Goal: Task Accomplishment & Management: Manage account settings

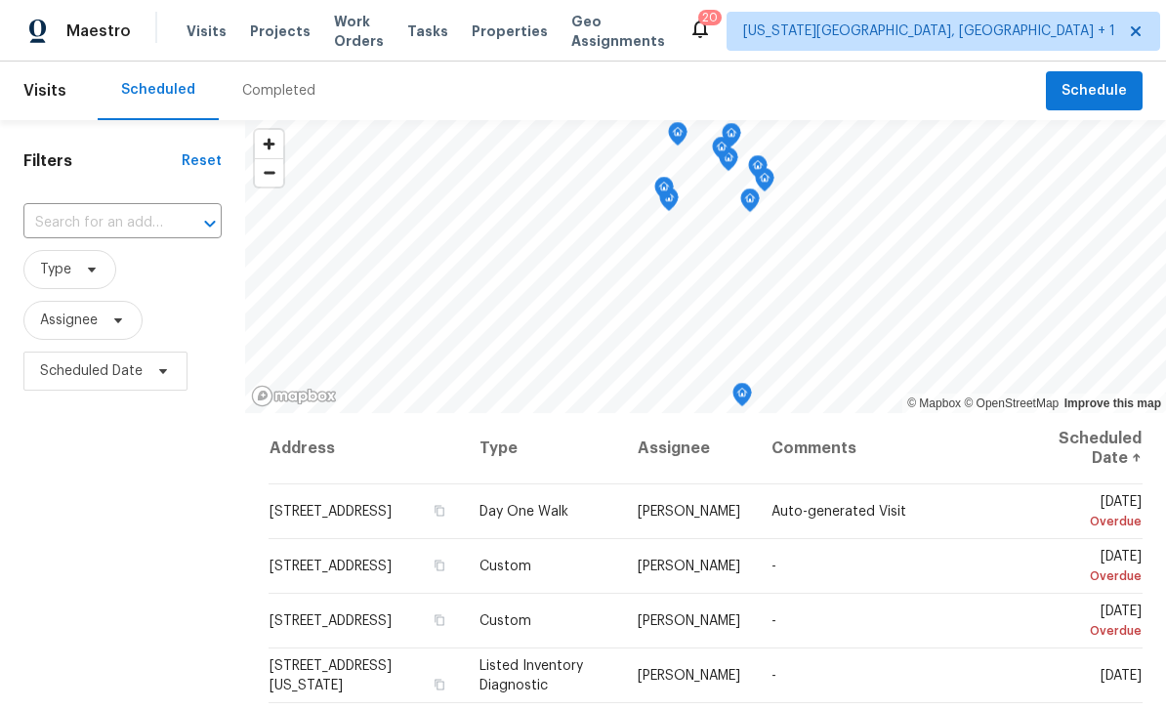
click at [439, 38] on div "Tasks" at bounding box center [427, 31] width 41 height 21
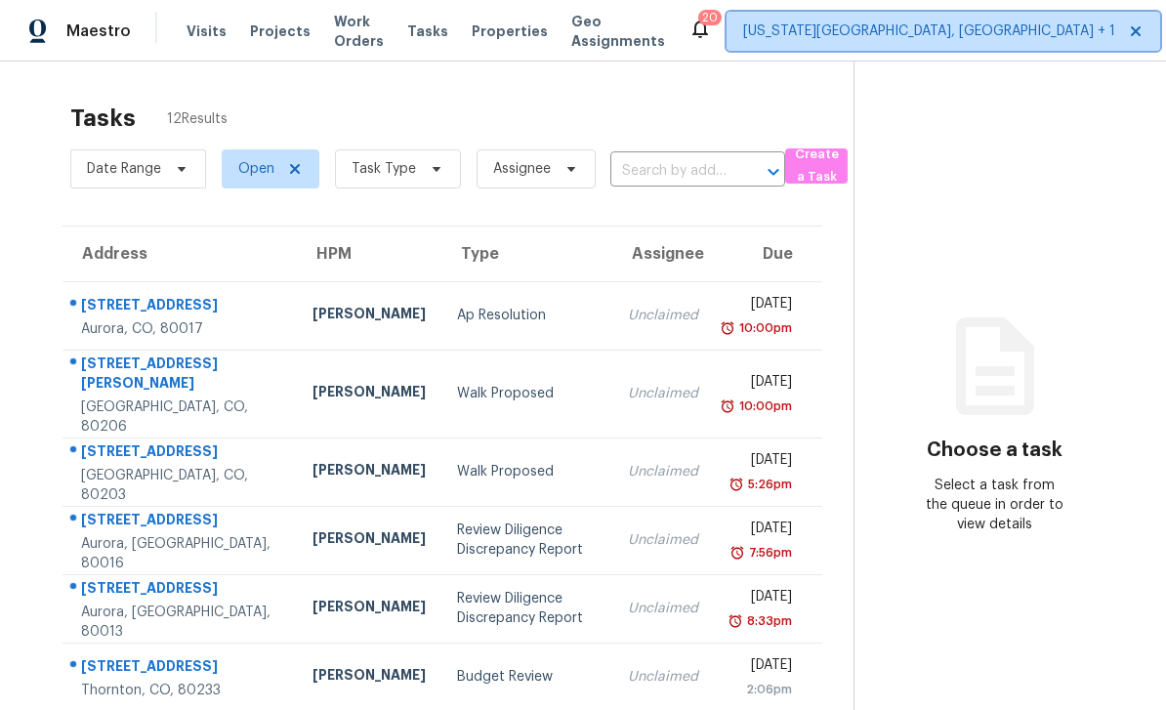
click at [916, 28] on span "[US_STATE][GEOGRAPHIC_DATA], [GEOGRAPHIC_DATA] + 1" at bounding box center [929, 31] width 372 height 20
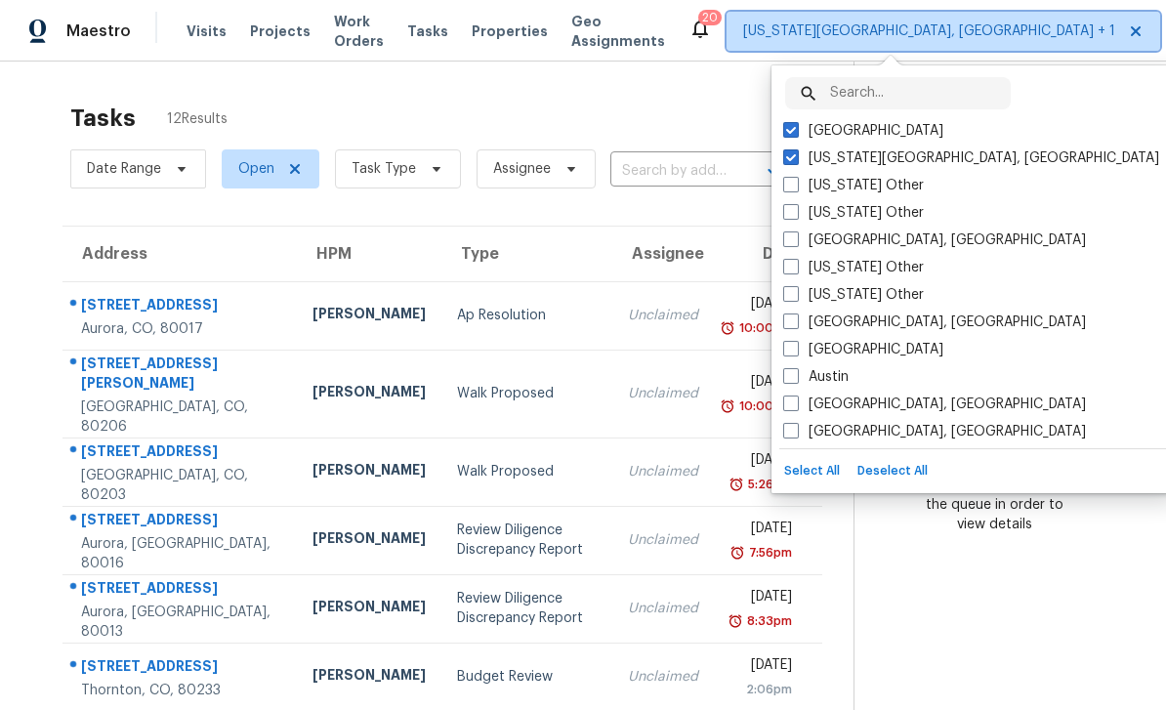
click at [875, 35] on span "[US_STATE][GEOGRAPHIC_DATA], [GEOGRAPHIC_DATA] + 1" at bounding box center [929, 31] width 372 height 20
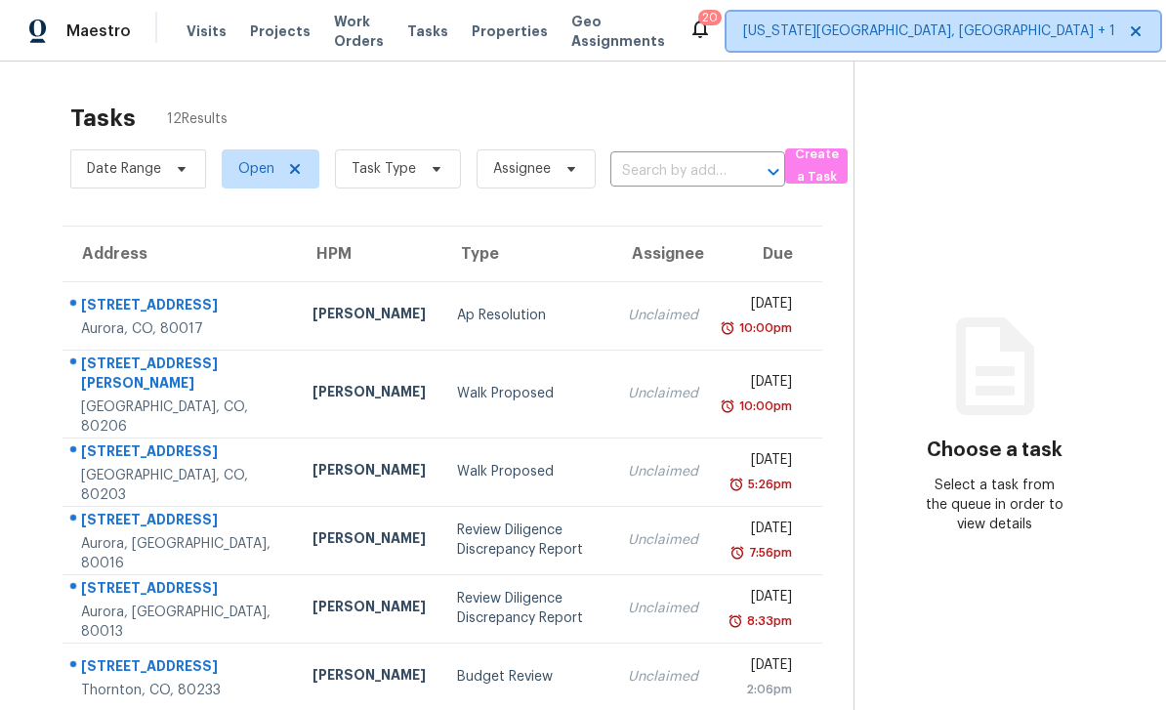
click at [895, 44] on span "[US_STATE][GEOGRAPHIC_DATA], [GEOGRAPHIC_DATA] + 1" at bounding box center [944, 31] width 434 height 39
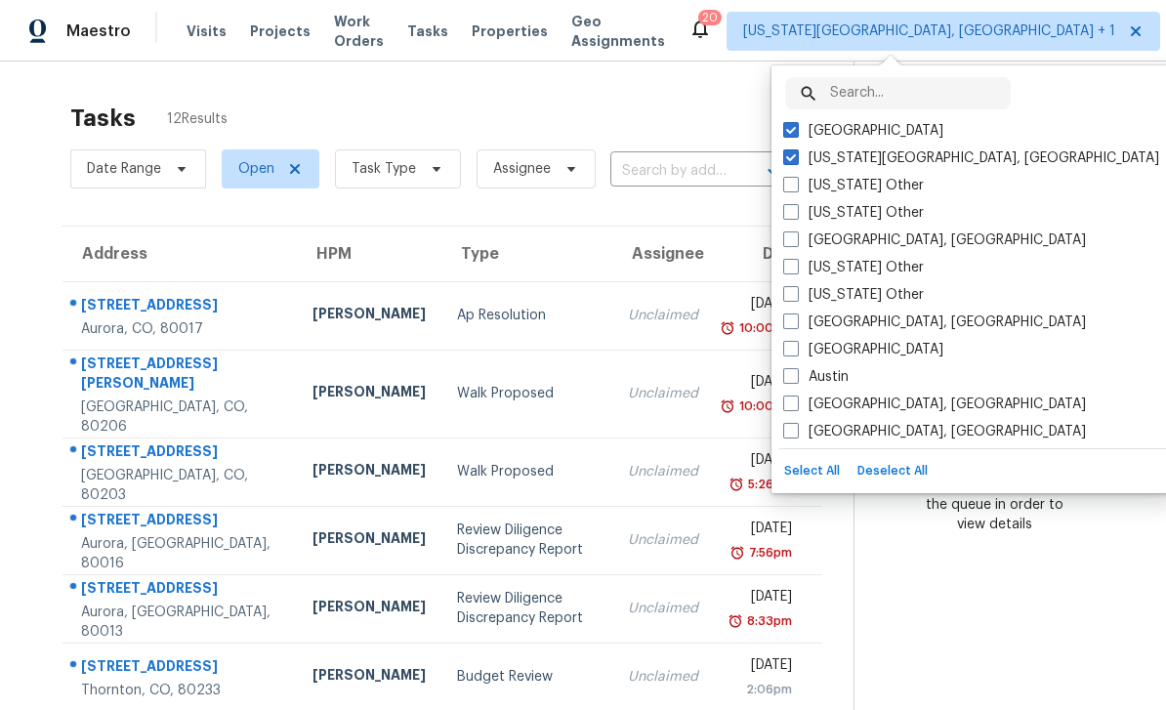
click at [797, 123] on span at bounding box center [791, 130] width 16 height 16
click at [796, 123] on input "[GEOGRAPHIC_DATA]" at bounding box center [789, 127] width 13 height 13
checkbox input "false"
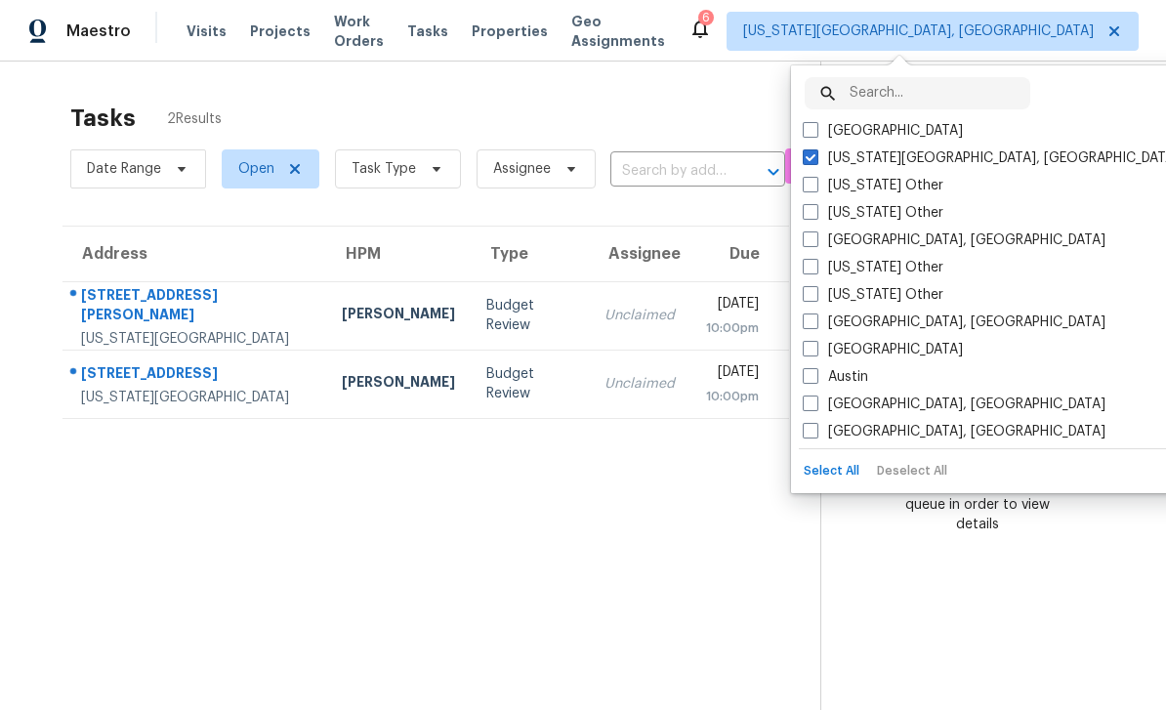
click at [124, 375] on div "[STREET_ADDRESS]" at bounding box center [196, 375] width 230 height 24
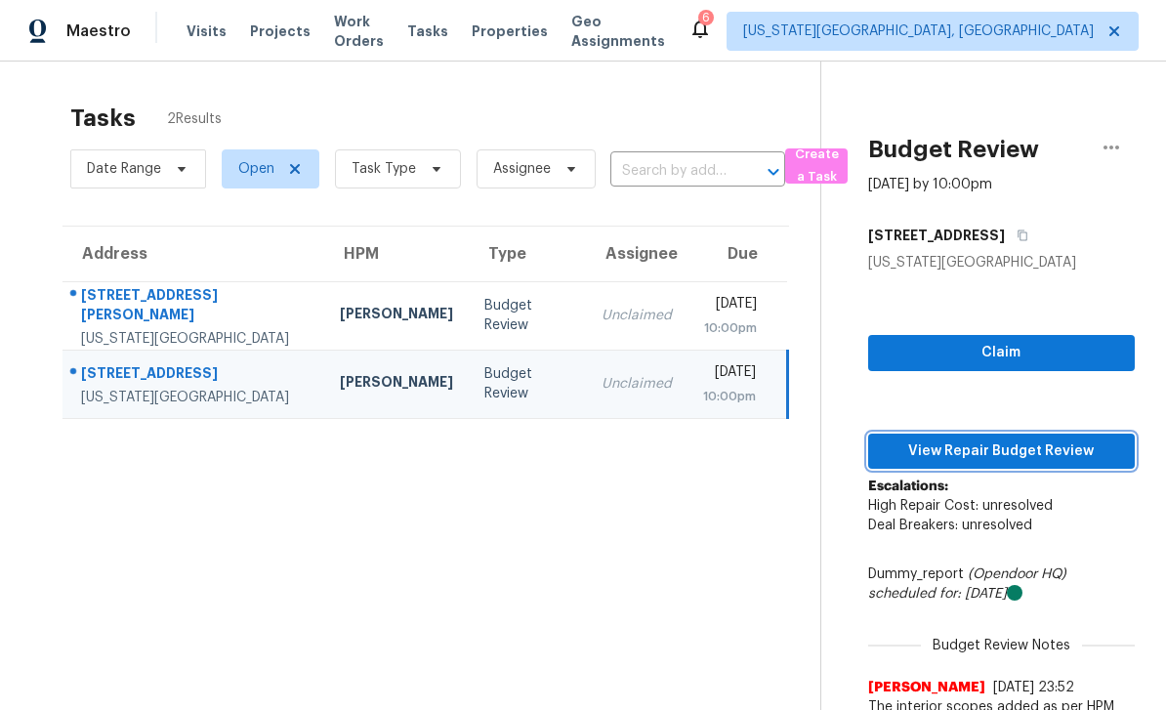
click at [1052, 443] on span "View Repair Budget Review" at bounding box center [1001, 452] width 235 height 24
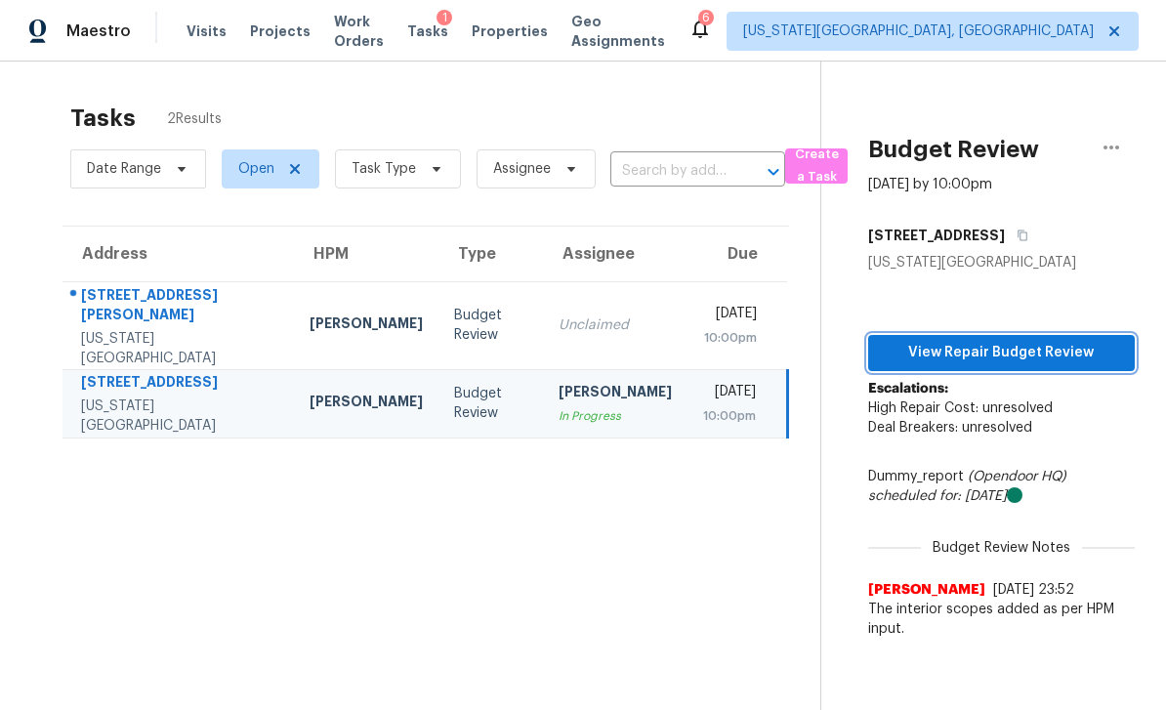
click at [1067, 353] on span "View Repair Budget Review" at bounding box center [1001, 353] width 235 height 24
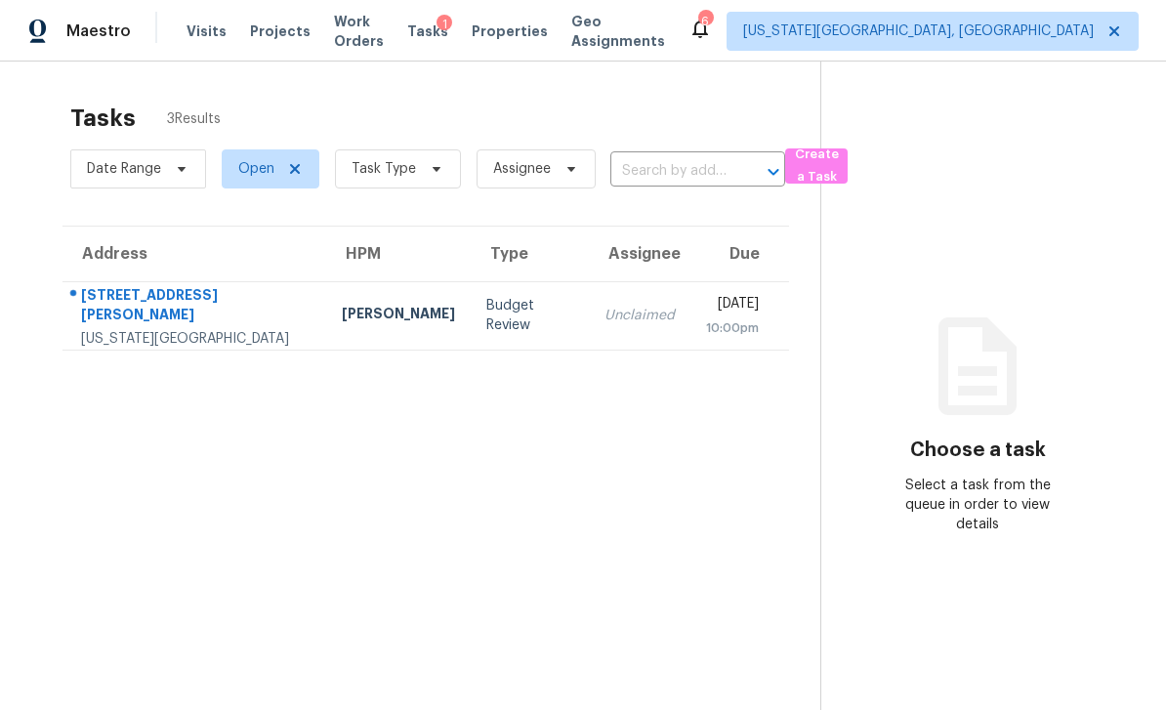
click at [111, 285] on div "[STREET_ADDRESS][PERSON_NAME]" at bounding box center [196, 307] width 230 height 44
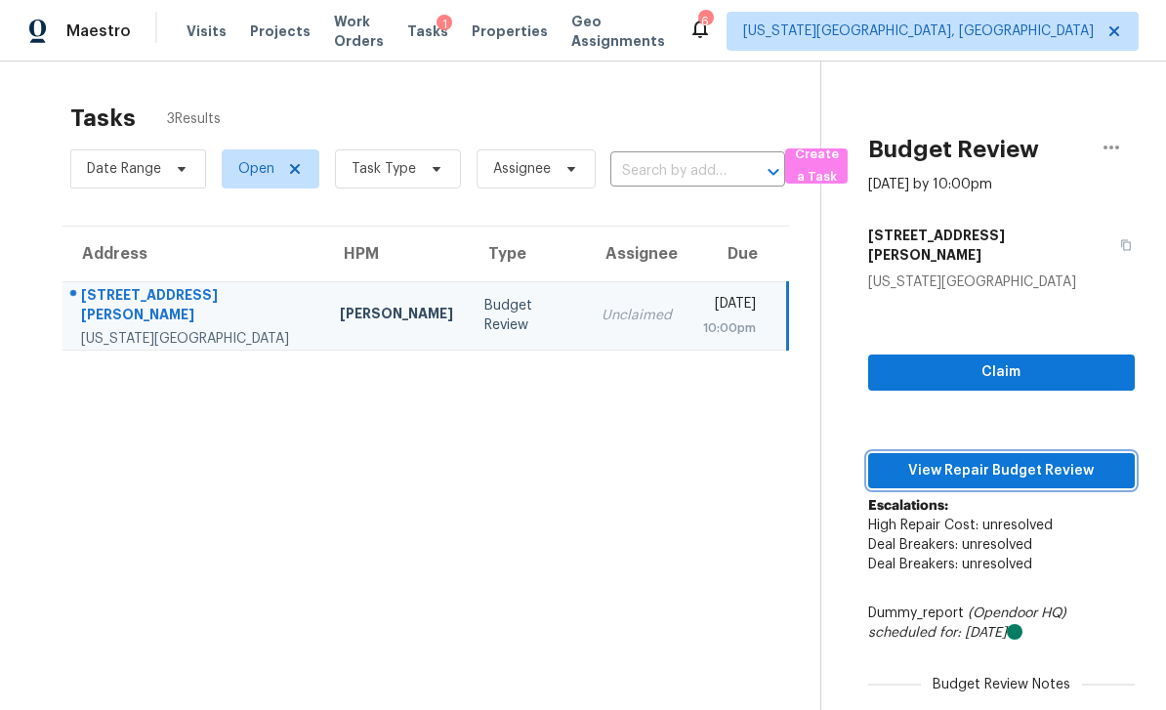
click at [1003, 459] on span "View Repair Budget Review" at bounding box center [1001, 471] width 235 height 24
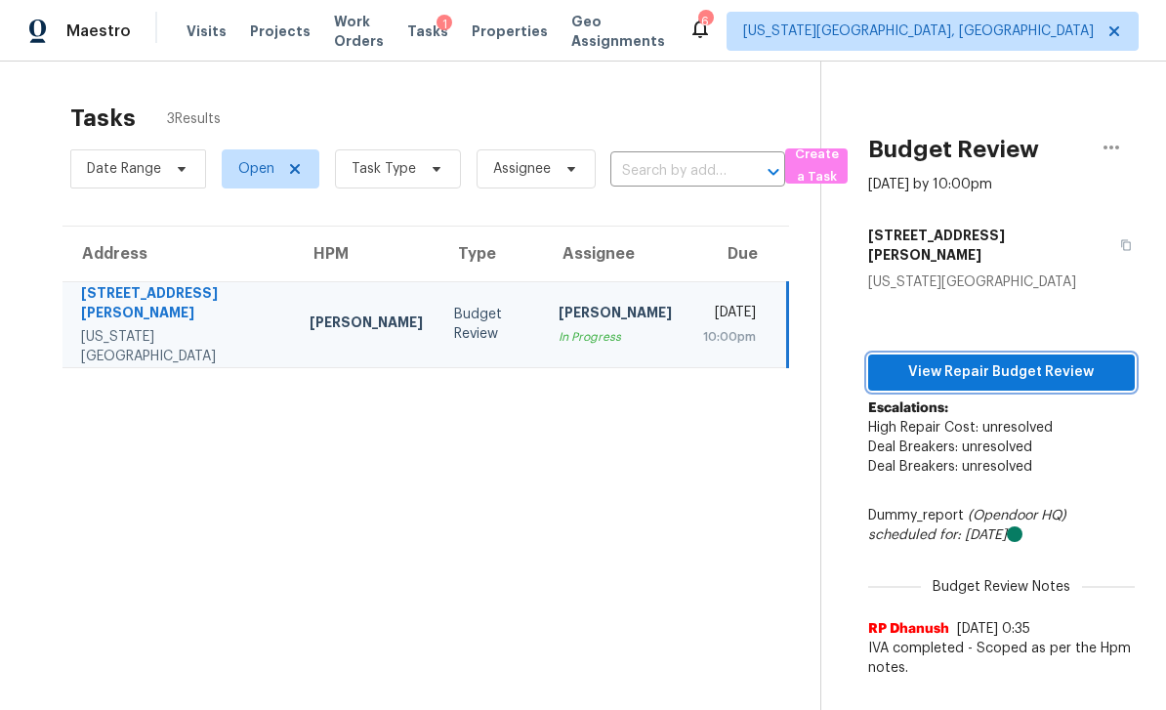
click at [1066, 360] on span "View Repair Budget Review" at bounding box center [1001, 372] width 235 height 24
click at [384, 29] on span "Work Orders" at bounding box center [359, 31] width 50 height 39
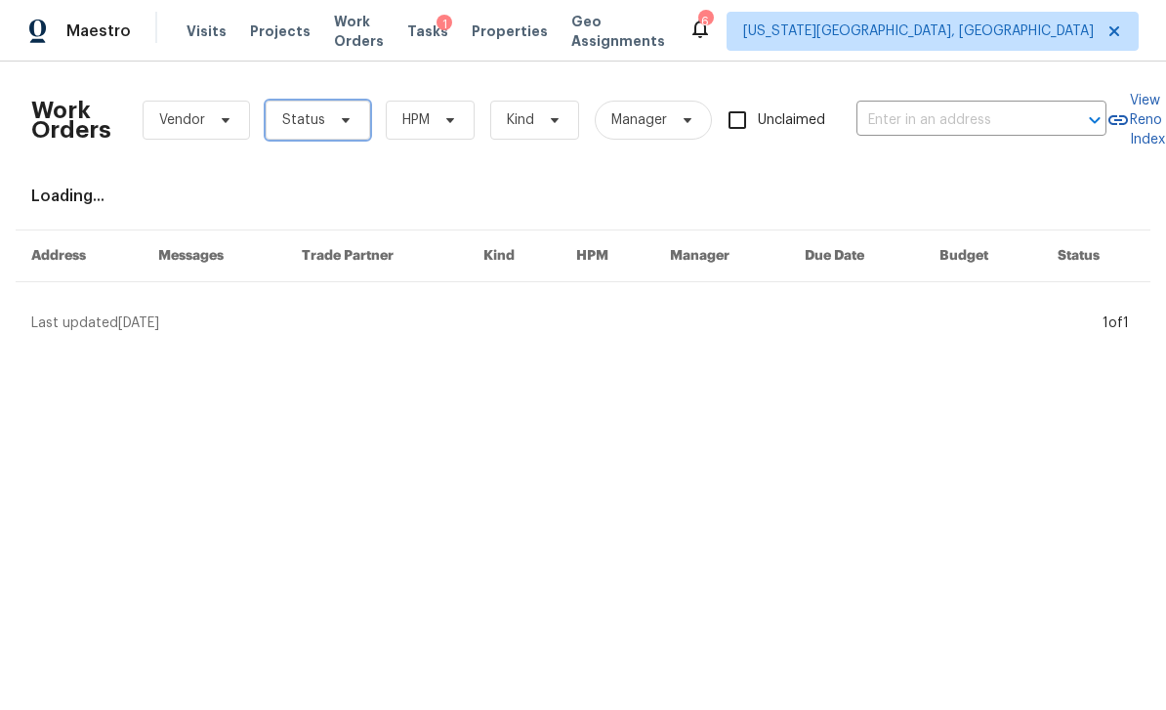
click at [344, 137] on span "Status" at bounding box center [318, 120] width 105 height 39
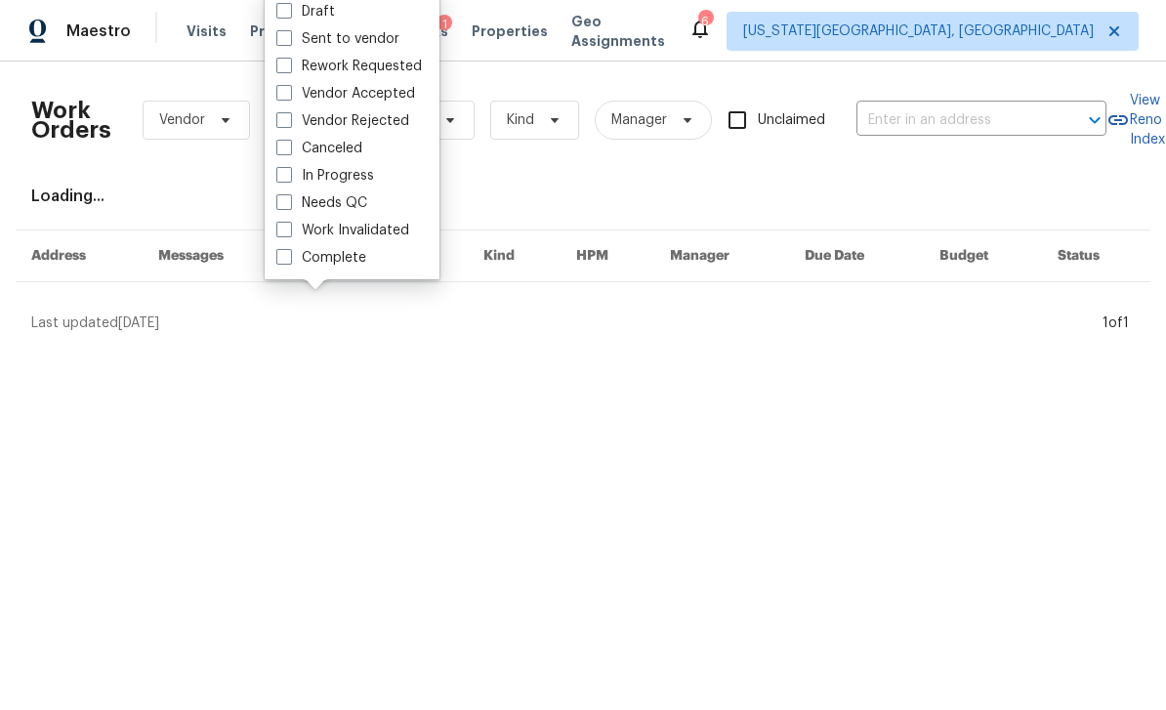
click at [291, 208] on span at bounding box center [284, 202] width 16 height 16
click at [289, 206] on input "Needs QC" at bounding box center [282, 199] width 13 height 13
checkbox input "true"
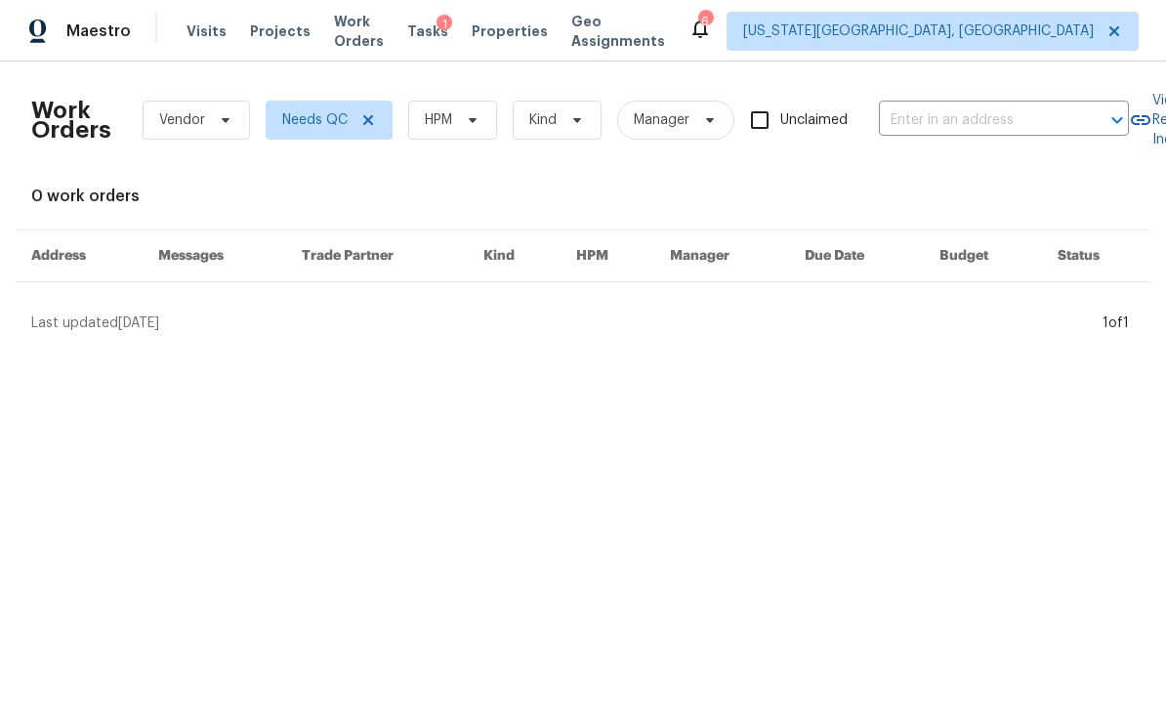
click at [436, 36] on span "Tasks" at bounding box center [427, 31] width 41 height 14
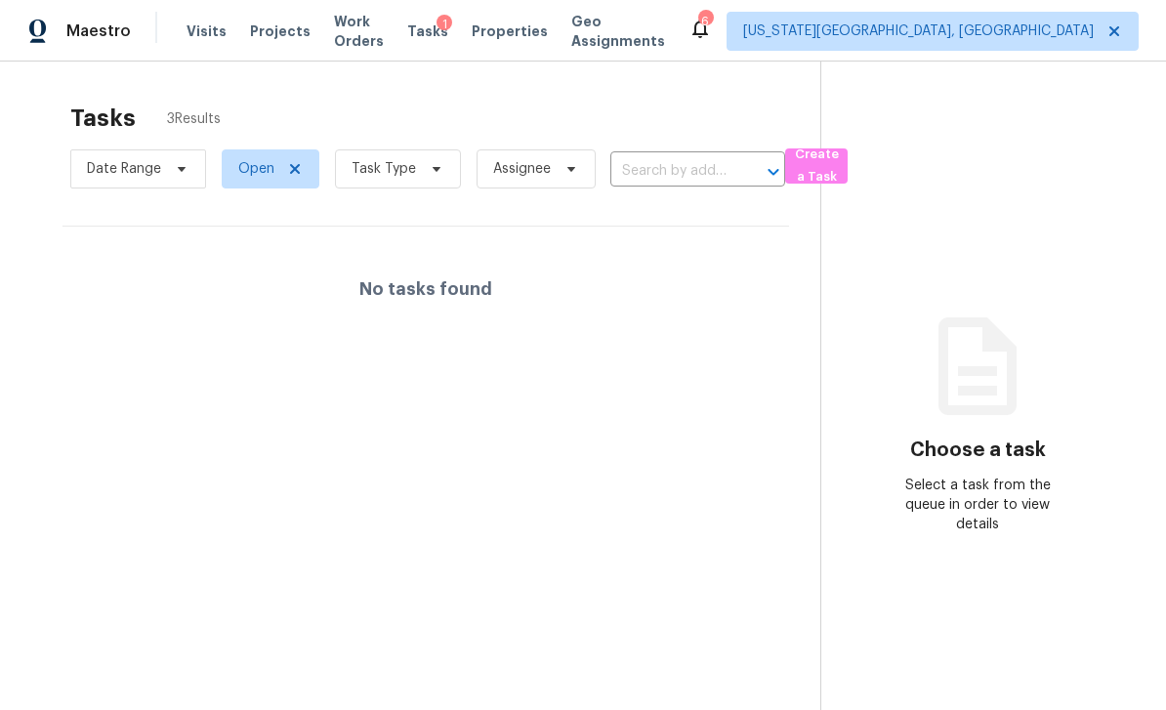
click at [334, 32] on span "Work Orders" at bounding box center [359, 31] width 50 height 39
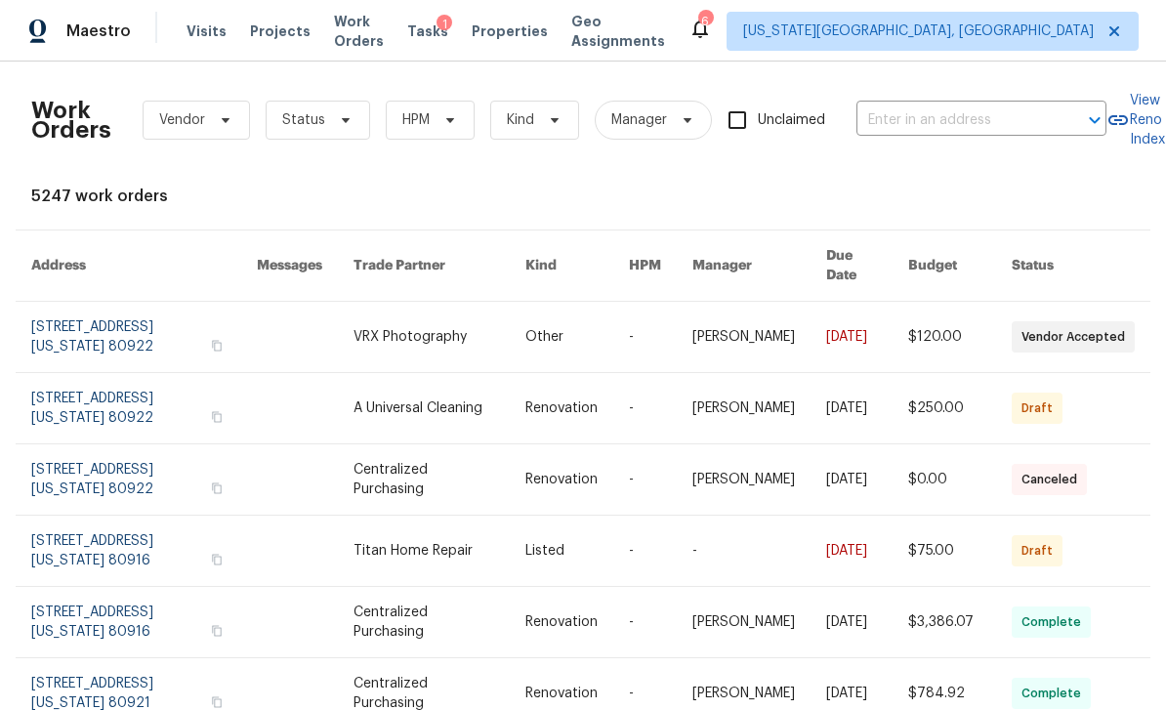
click at [201, 32] on span "Visits" at bounding box center [207, 31] width 40 height 20
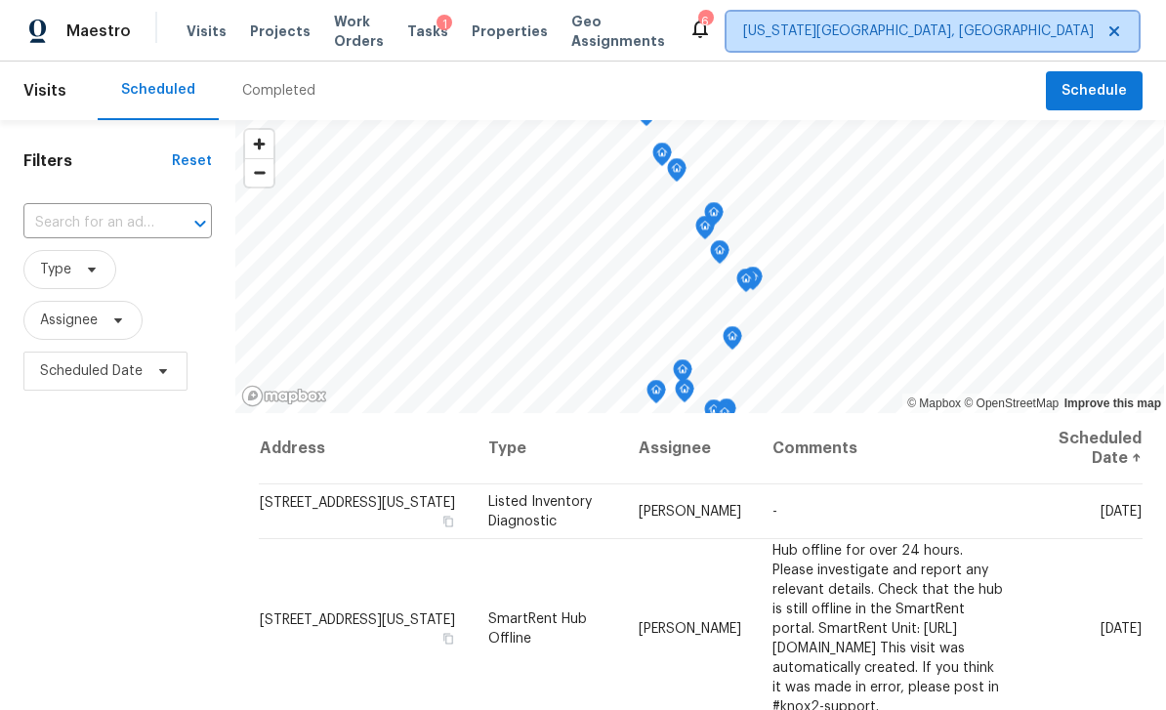
click at [932, 12] on span "[US_STATE][GEOGRAPHIC_DATA], [GEOGRAPHIC_DATA]" at bounding box center [933, 31] width 412 height 39
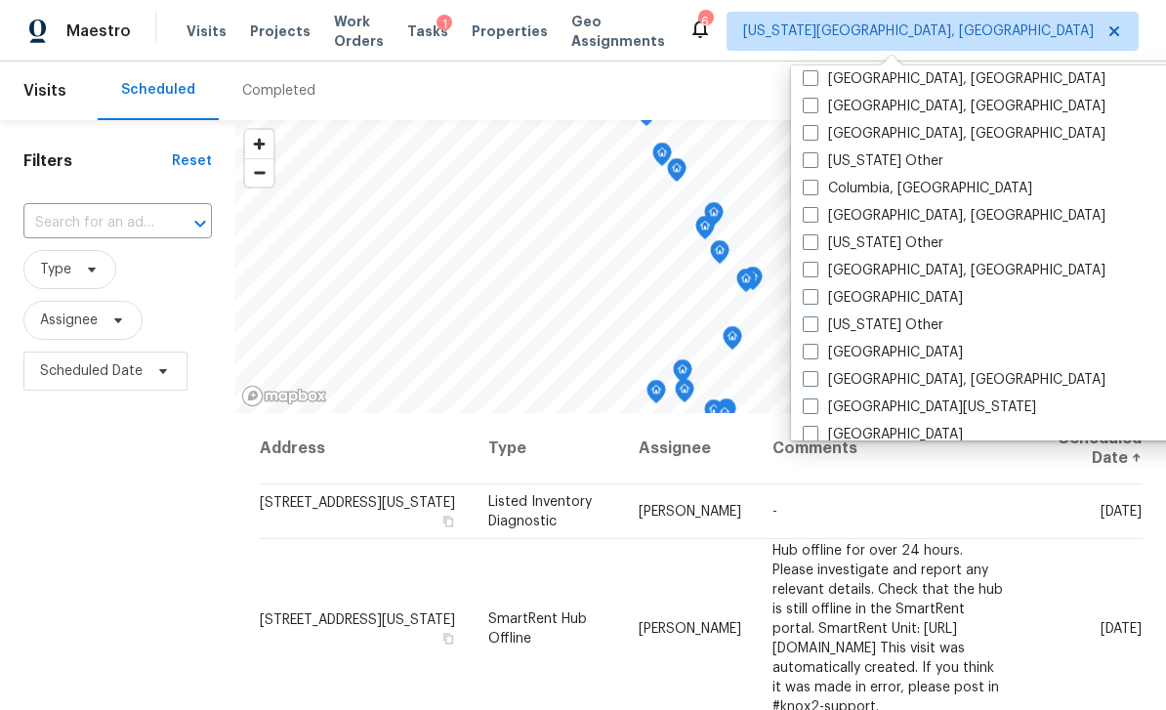
scroll to position [554, 0]
click at [803, 358] on span at bounding box center [811, 353] width 16 height 16
click at [803, 356] on input "[GEOGRAPHIC_DATA]" at bounding box center [809, 350] width 13 height 13
checkbox input "true"
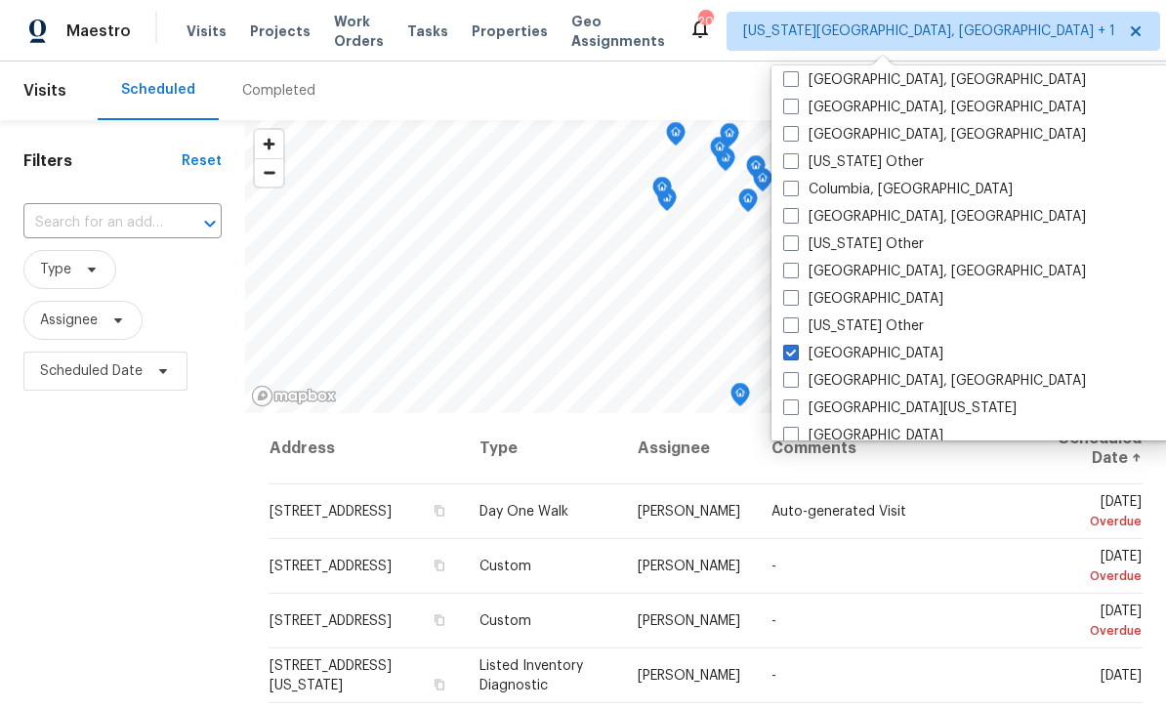
click at [0, 0] on icon at bounding box center [0, 0] width 0 height 0
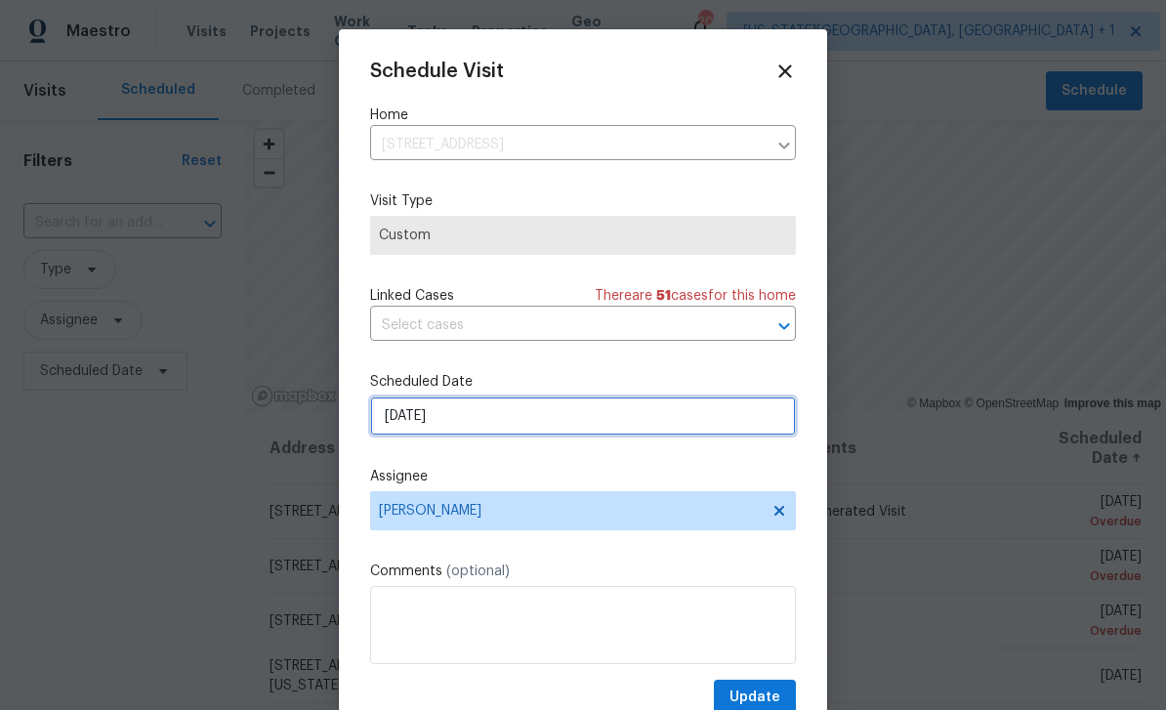
click at [546, 430] on input "10/14/2025" at bounding box center [583, 416] width 426 height 39
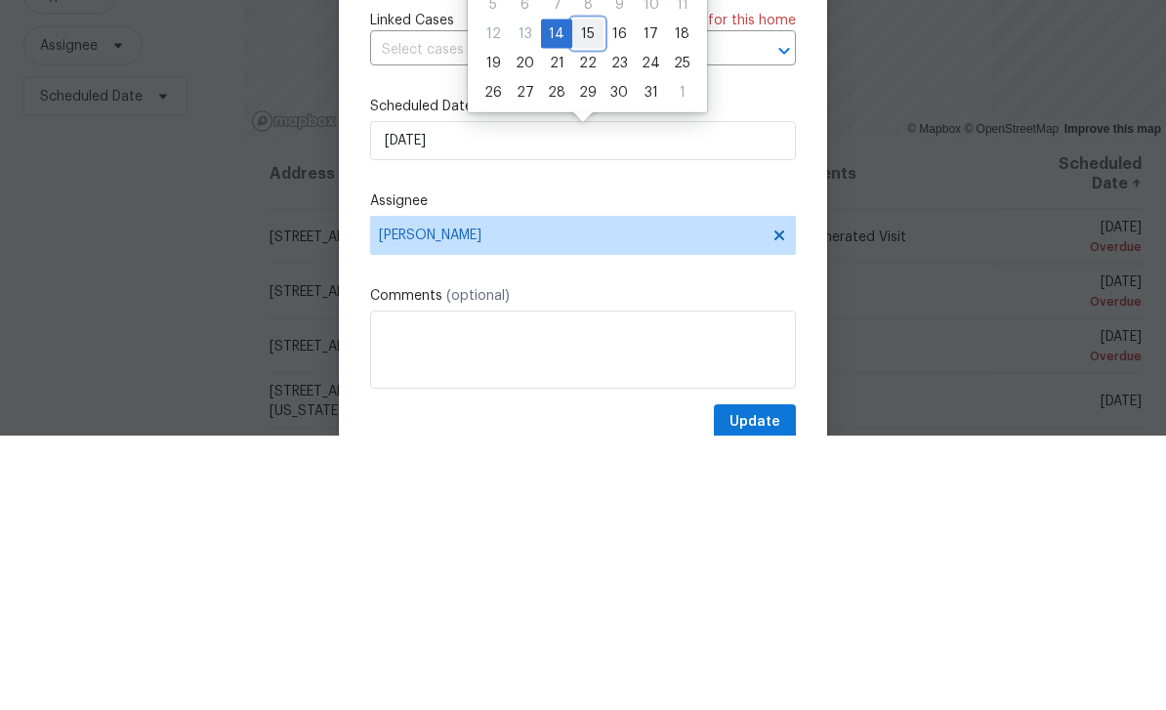
click at [586, 295] on div "15" at bounding box center [587, 308] width 31 height 27
type input "10/15/2025"
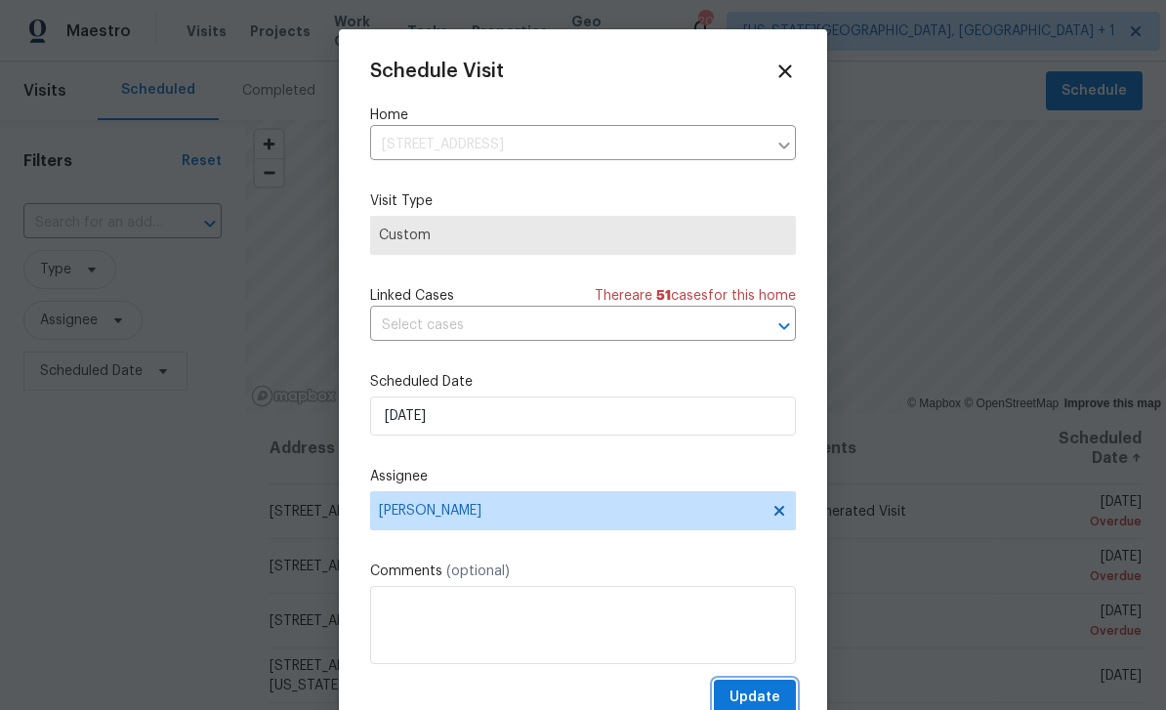
click at [782, 686] on button "Update" at bounding box center [755, 698] width 82 height 36
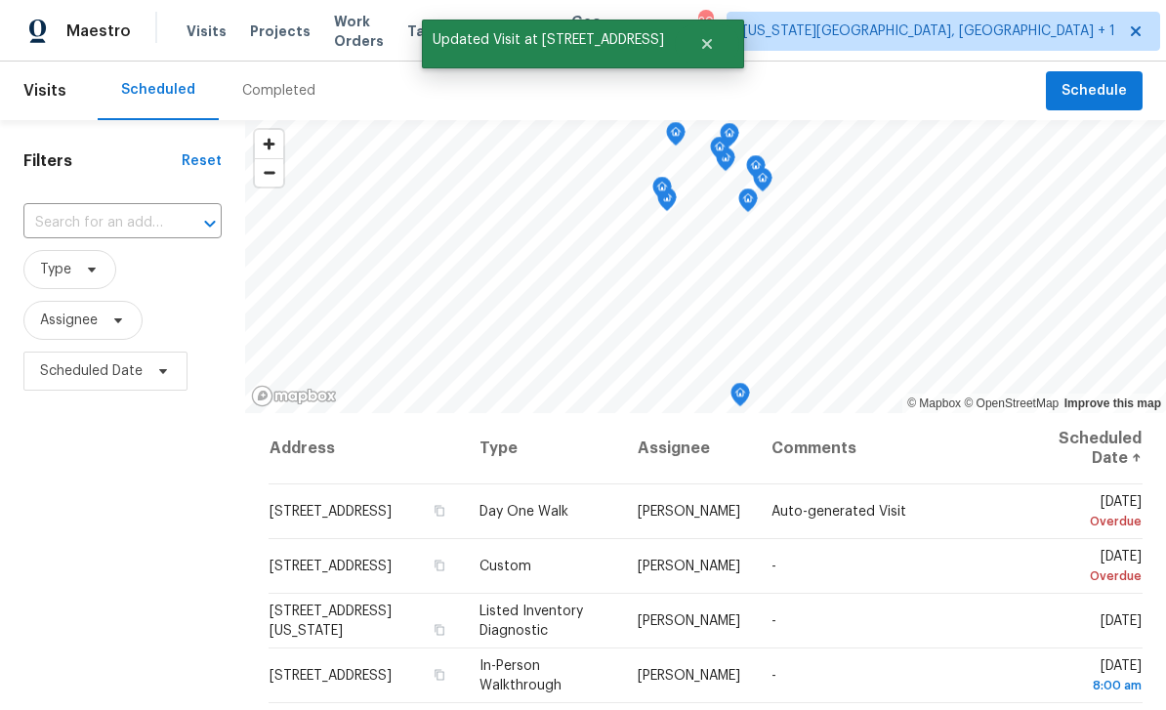
click at [0, 0] on icon at bounding box center [0, 0] width 0 height 0
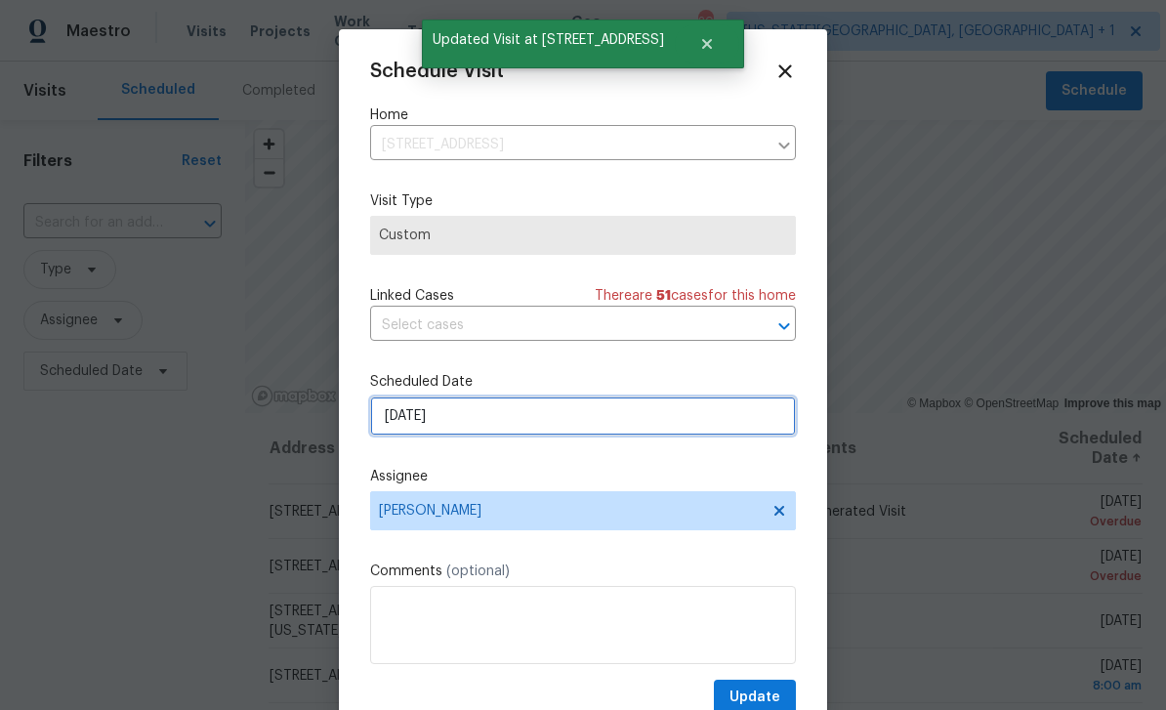
click at [584, 416] on input "10/14/2025" at bounding box center [583, 416] width 426 height 39
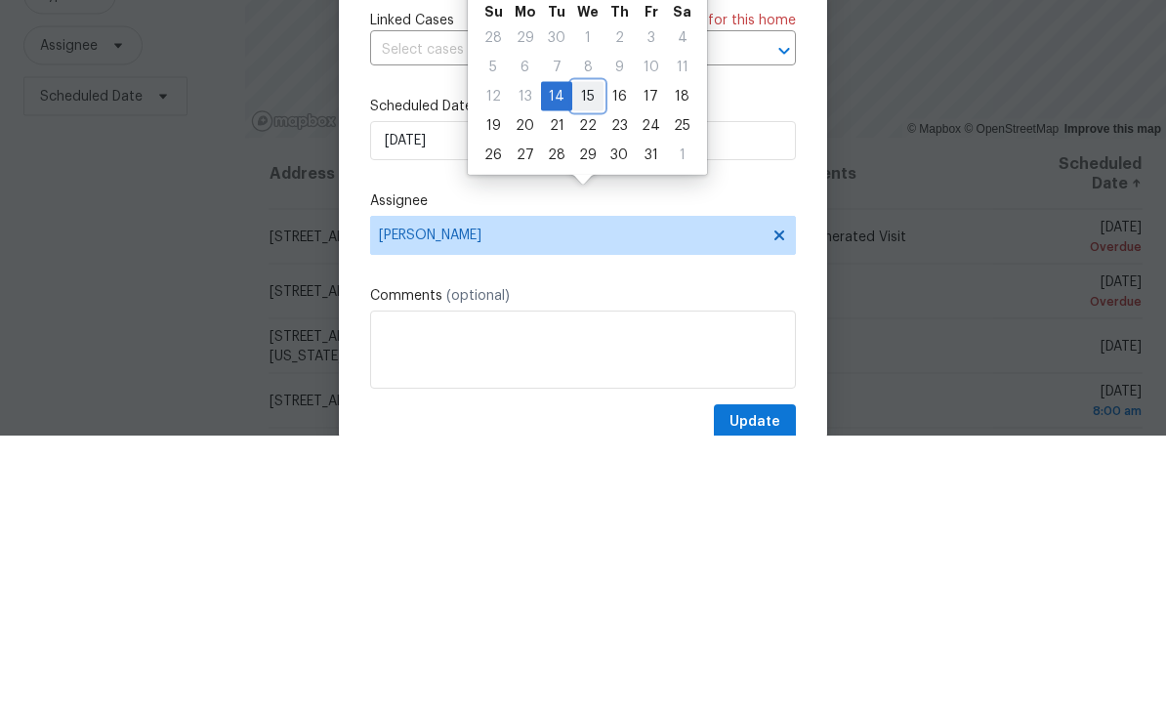
click at [582, 357] on div "15" at bounding box center [587, 370] width 31 height 27
type input "10/15/2025"
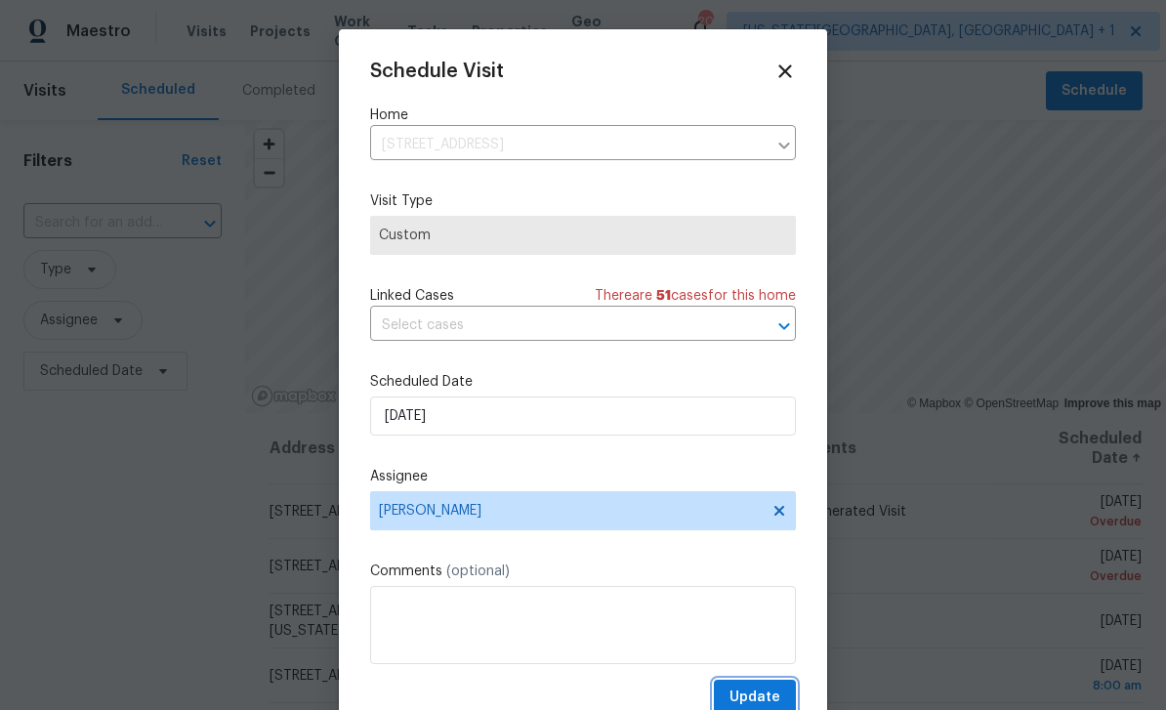
click at [779, 693] on span "Update" at bounding box center [755, 698] width 51 height 24
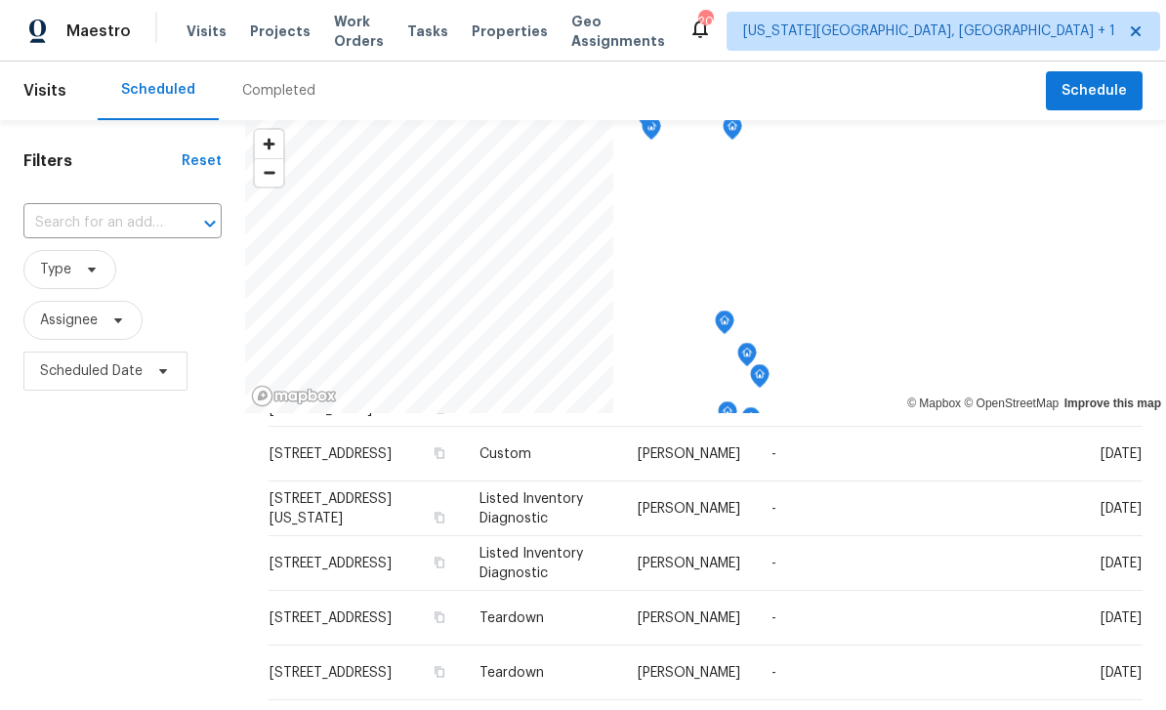
scroll to position [0, 0]
